Goal: Task Accomplishment & Management: Use online tool/utility

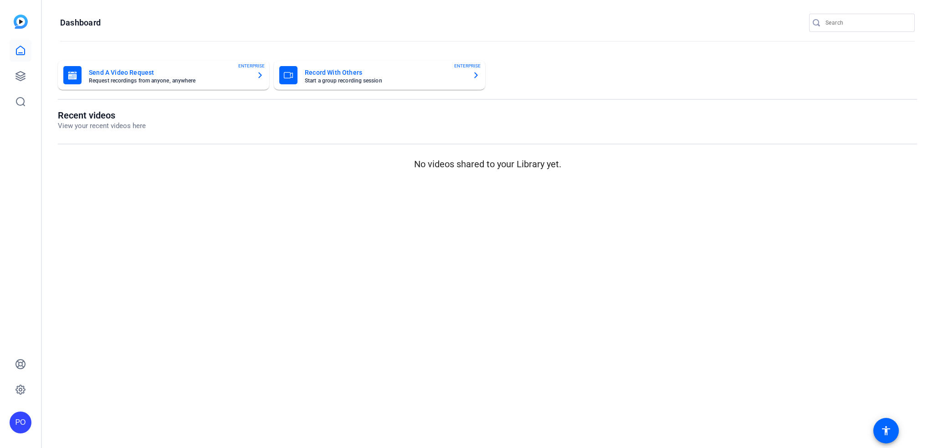
click at [839, 20] on input "Search" at bounding box center [867, 22] width 82 height 11
paste input "PG"
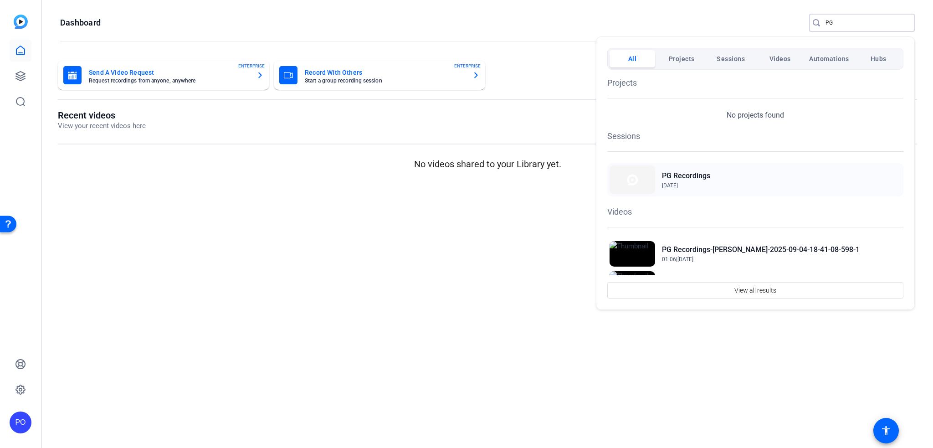
type input "PG"
click at [0, 0] on h2 "PG Recordings" at bounding box center [0, 0] width 0 height 0
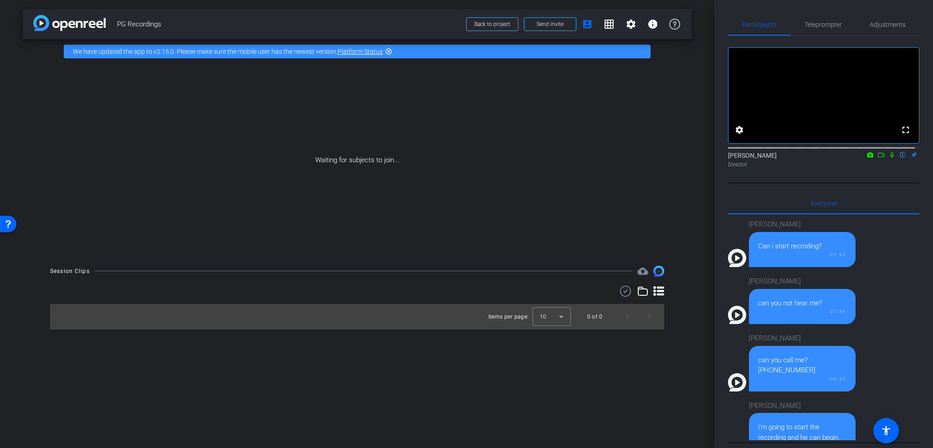
scroll to position [633, 0]
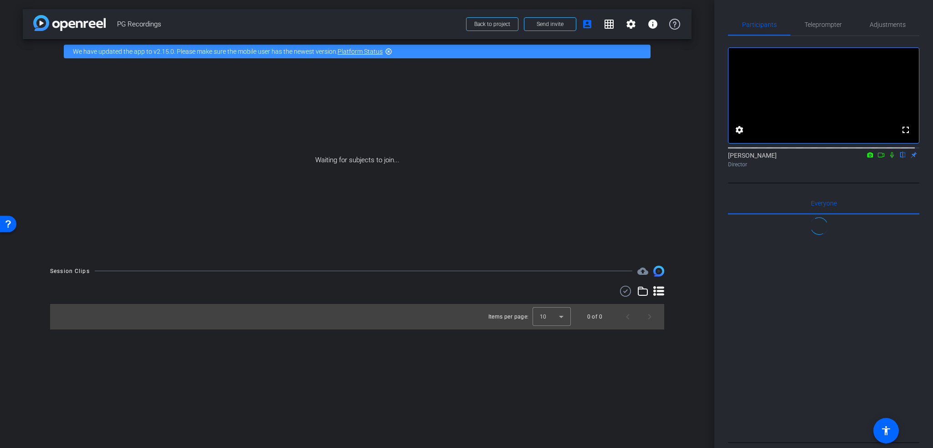
scroll to position [633, 0]
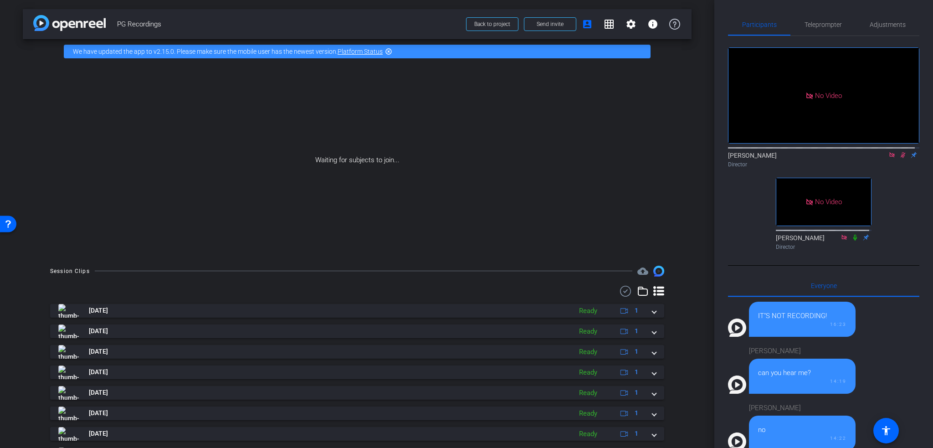
click at [732, 223] on div "No Video Peter Osipov Director No Video York, Ashley Director" at bounding box center [823, 145] width 191 height 218
click at [900, 158] on icon at bounding box center [903, 155] width 7 height 6
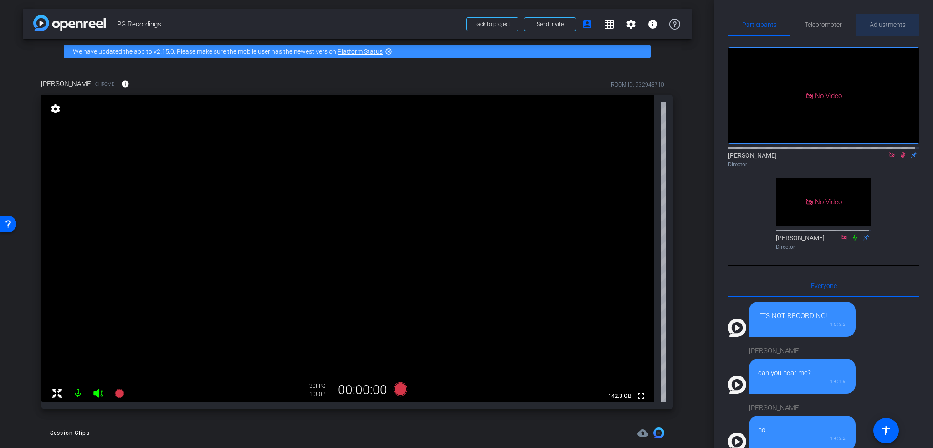
click at [888, 23] on span "Adjustments" at bounding box center [888, 24] width 36 height 6
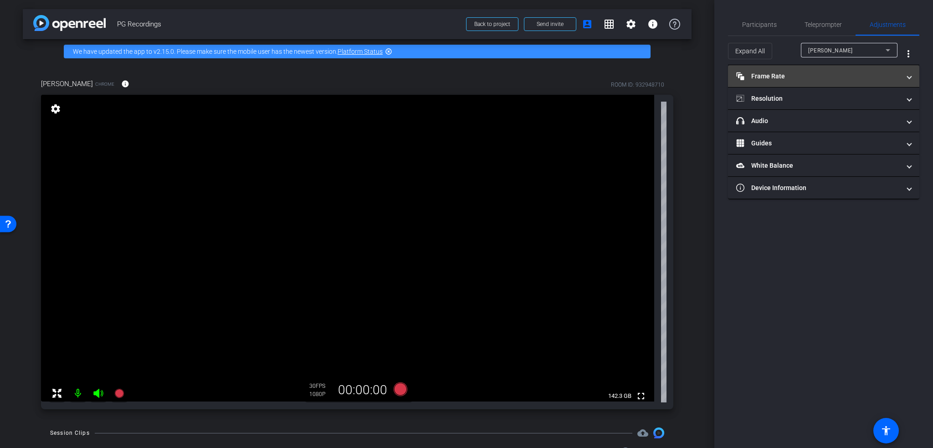
click at [780, 72] on mat-panel-title "Frame Rate Frame Rate" at bounding box center [818, 77] width 164 height 10
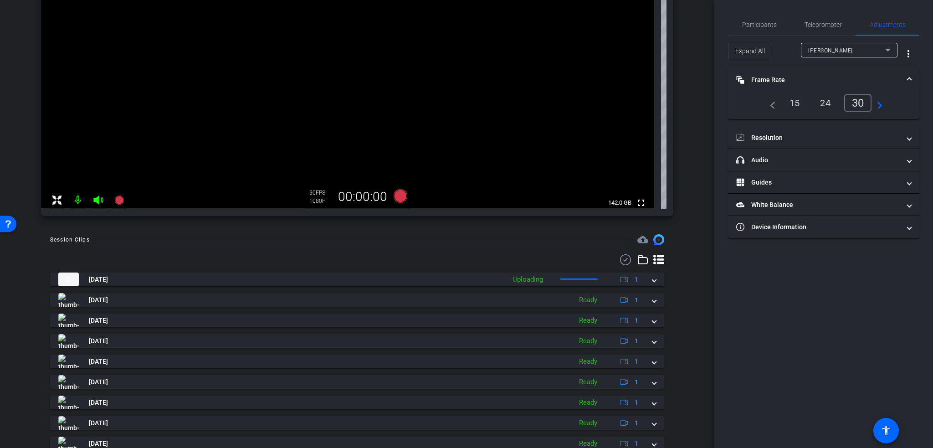
scroll to position [228, 0]
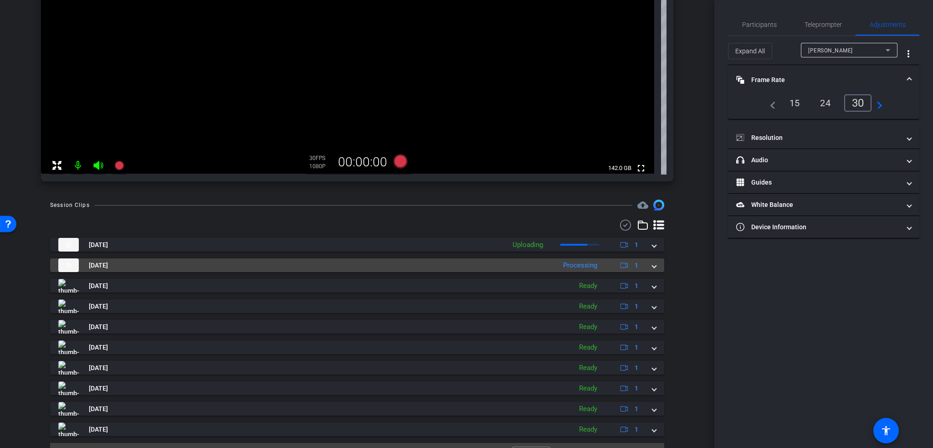
click at [653, 266] on span at bounding box center [655, 266] width 4 height 10
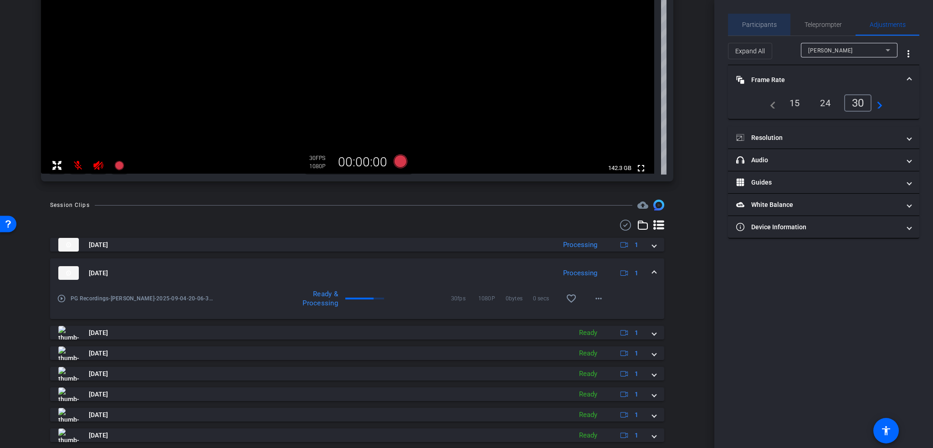
click at [766, 24] on span "Participants" at bounding box center [759, 24] width 35 height 6
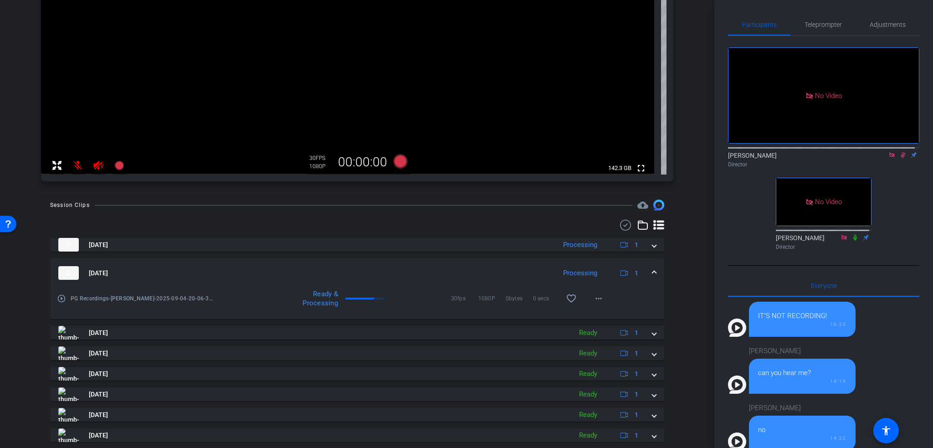
click at [901, 152] on icon at bounding box center [903, 155] width 5 height 6
click at [910, 222] on div "No Video Peter Osipov Director No Video York, Ashley Director" at bounding box center [823, 145] width 191 height 218
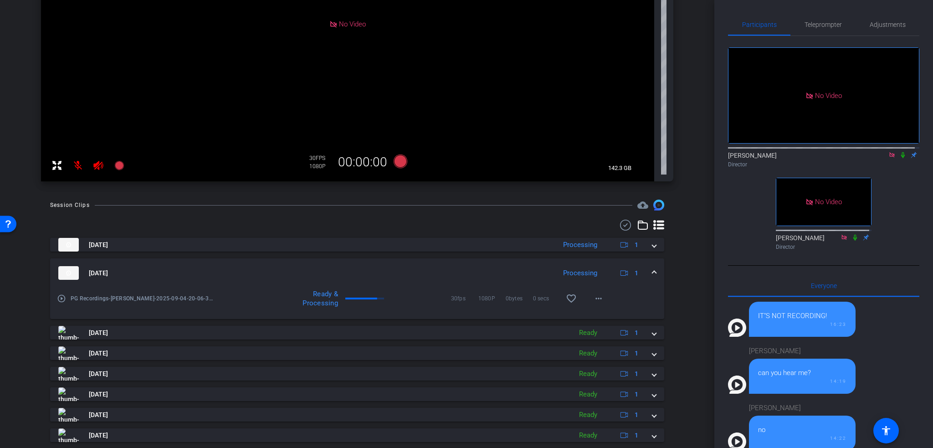
scroll to position [46, 0]
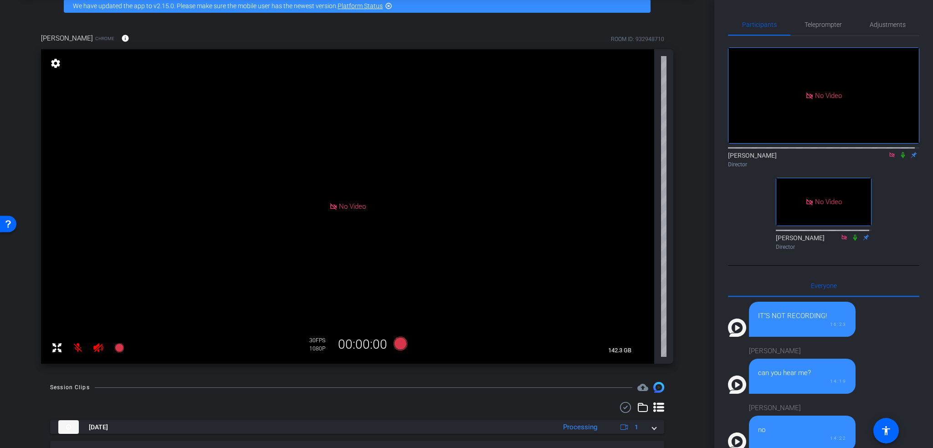
click at [57, 62] on mat-icon "settings" at bounding box center [55, 63] width 13 height 11
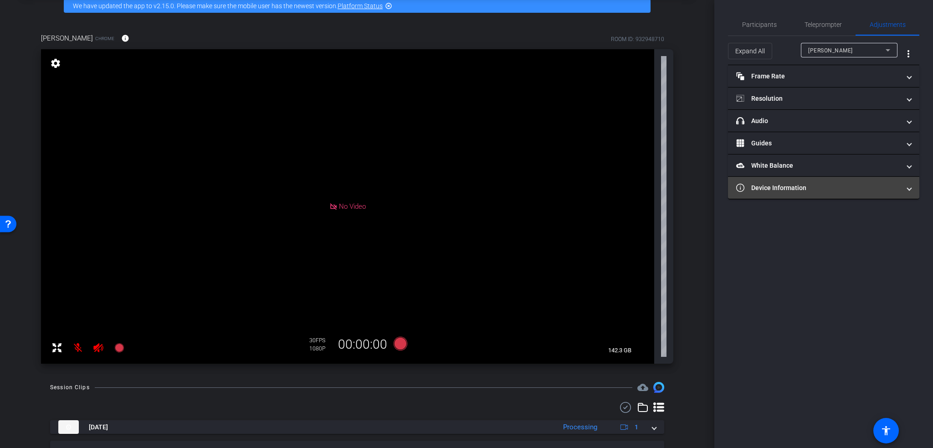
click at [803, 190] on mat-panel-title "Device Information" at bounding box center [818, 188] width 164 height 10
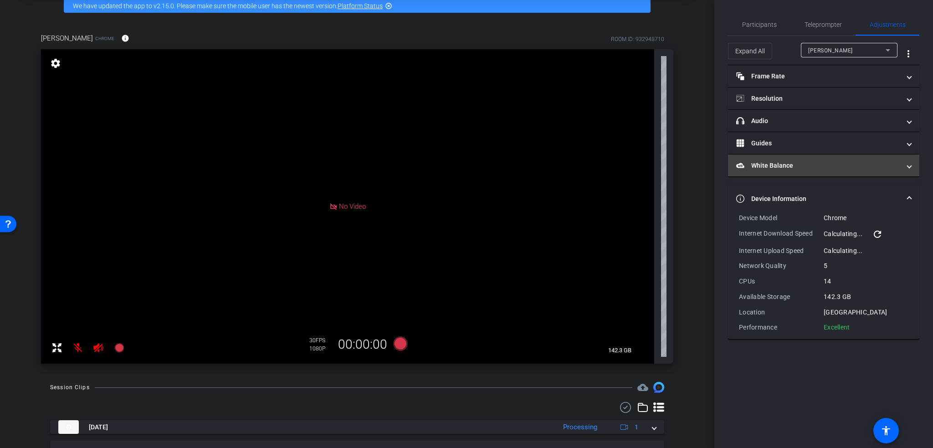
click at [794, 167] on mat-panel-title "White Balance White Balance" at bounding box center [818, 166] width 164 height 10
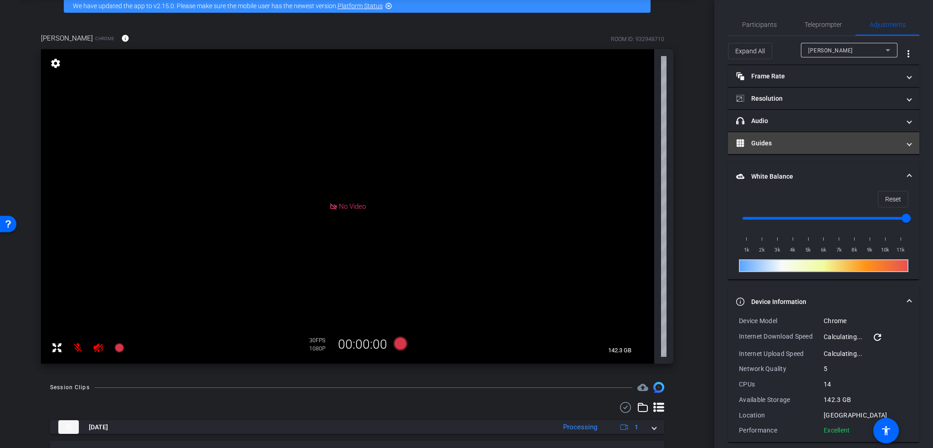
click at [795, 148] on mat-expansion-panel-header "Guides" at bounding box center [823, 143] width 191 height 22
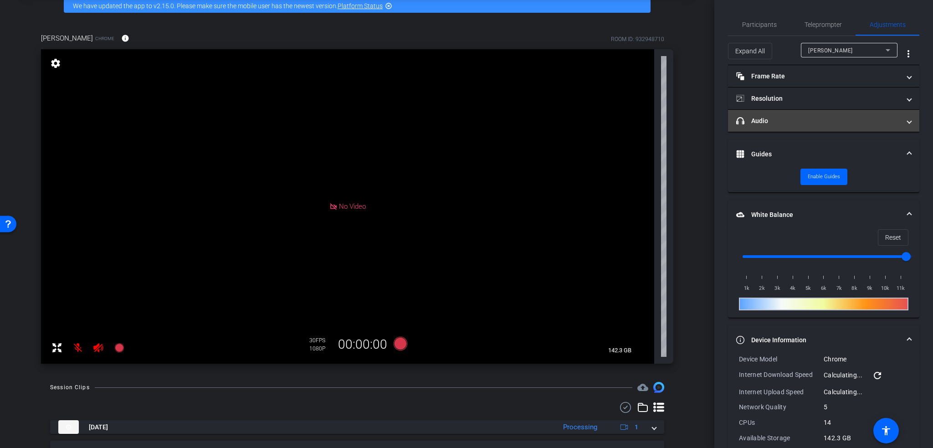
click at [799, 118] on mat-panel-title "headphone icon Audio" at bounding box center [818, 121] width 164 height 10
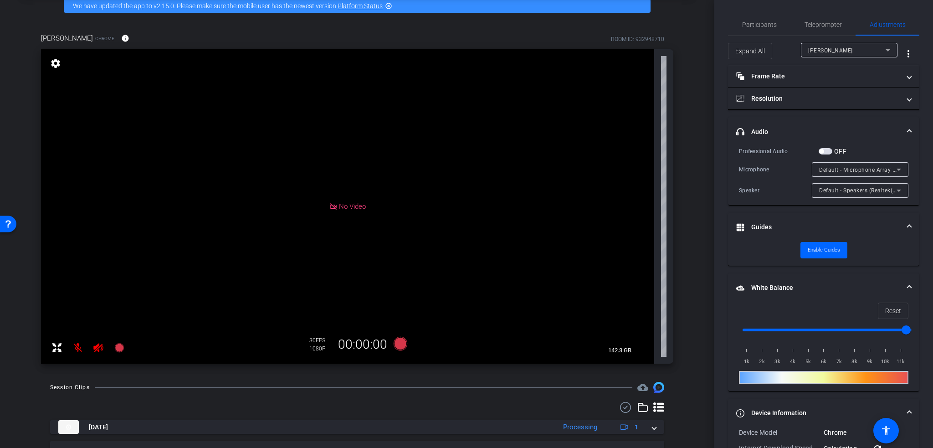
click at [907, 220] on mat-expansion-panel-header "Guides" at bounding box center [823, 227] width 191 height 29
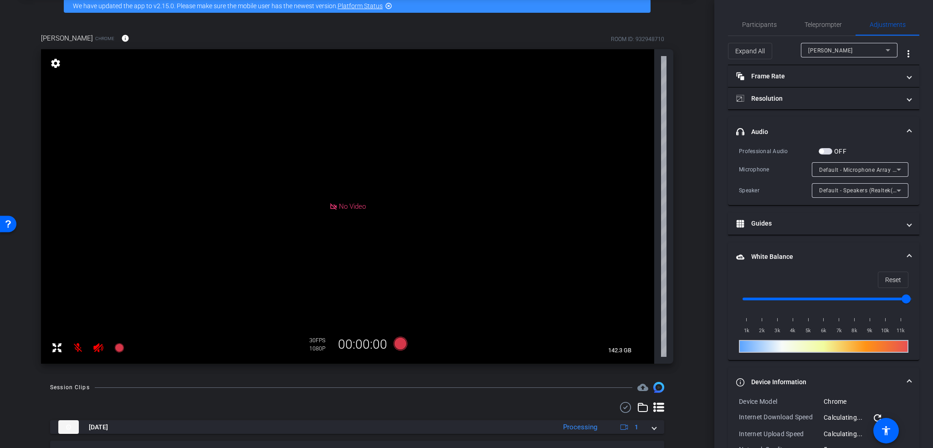
click at [907, 253] on mat-expansion-panel-header "White Balance White Balance" at bounding box center [823, 256] width 191 height 29
